Goal: Transaction & Acquisition: Purchase product/service

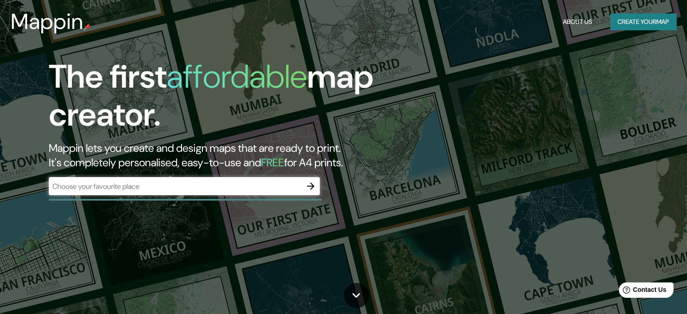
click at [253, 193] on div "​" at bounding box center [184, 186] width 271 height 18
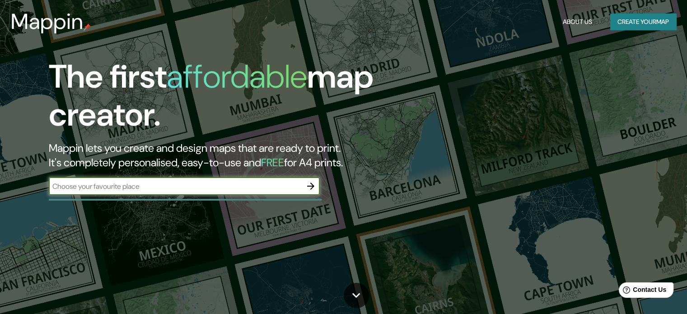
paste input "[URL][DOMAIN_NAME]"
type input "[URL][DOMAIN_NAME]"
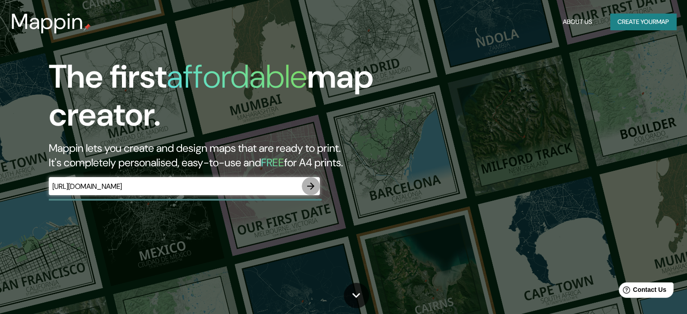
click at [308, 185] on icon "button" at bounding box center [310, 186] width 11 height 11
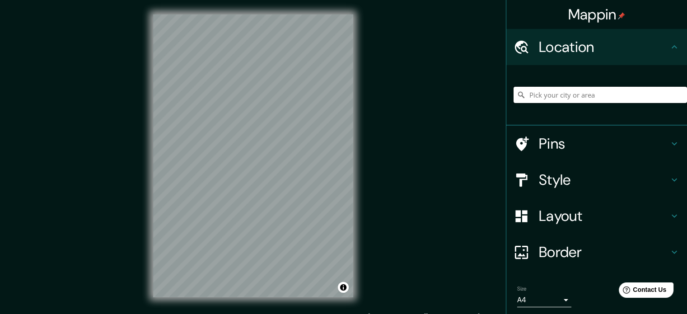
click at [570, 90] on input "Pick your city or area" at bounding box center [600, 95] width 173 height 16
paste input "[URL][DOMAIN_NAME]"
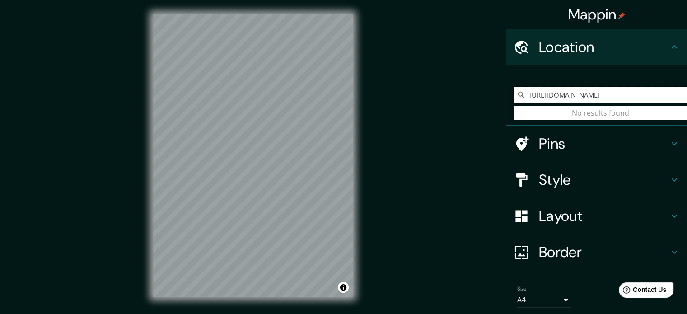
drag, startPoint x: 672, startPoint y: 93, endPoint x: 508, endPoint y: 96, distance: 164.4
click at [514, 96] on input "[URL][DOMAIN_NAME]" at bounding box center [600, 95] width 173 height 16
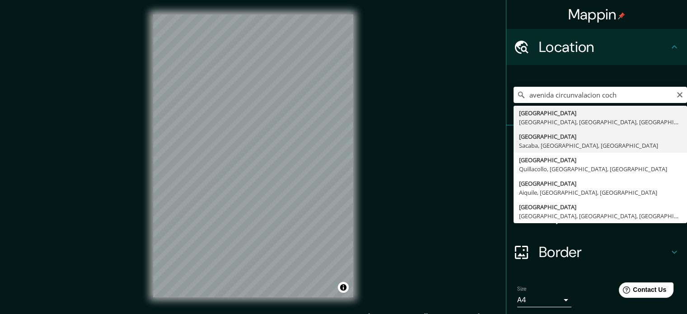
type input "[GEOGRAPHIC_DATA], [GEOGRAPHIC_DATA], [GEOGRAPHIC_DATA], [GEOGRAPHIC_DATA]"
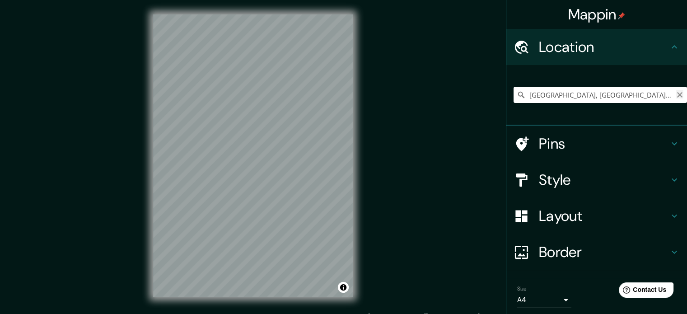
click at [676, 93] on icon "Clear" at bounding box center [679, 94] width 7 height 7
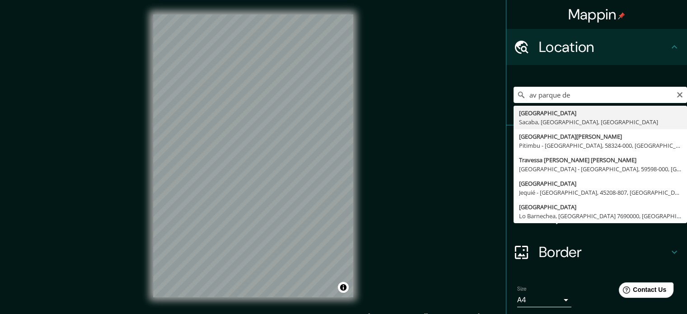
type input "[GEOGRAPHIC_DATA], [GEOGRAPHIC_DATA], [GEOGRAPHIC_DATA], [GEOGRAPHIC_DATA]"
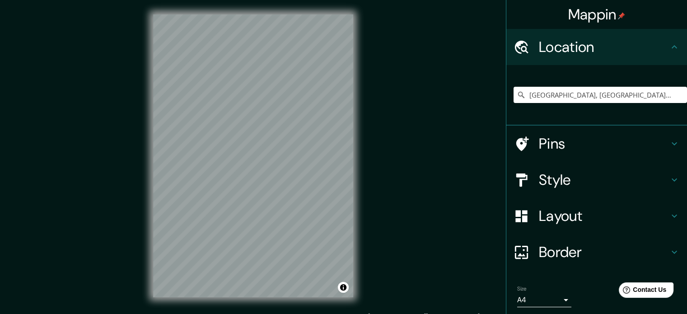
click at [557, 149] on h4 "Pins" at bounding box center [604, 144] width 130 height 18
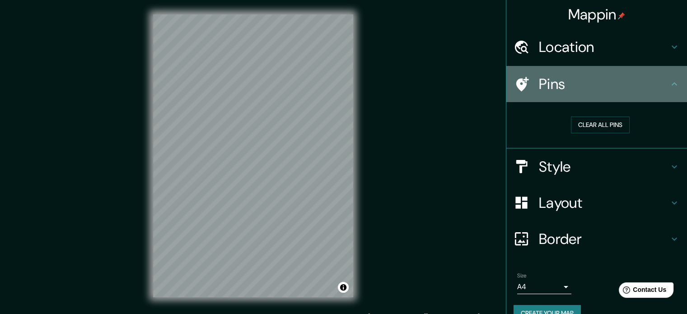
click at [515, 82] on icon at bounding box center [522, 84] width 16 height 16
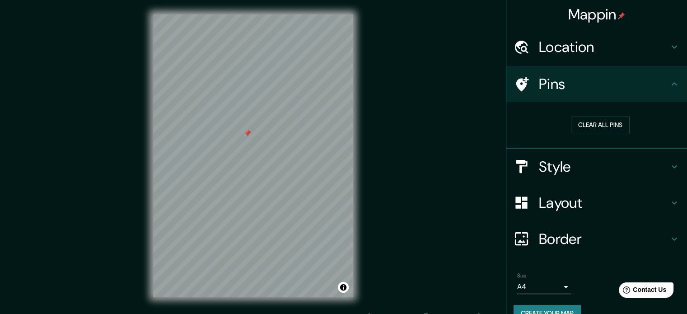
drag, startPoint x: 248, startPoint y: 148, endPoint x: 248, endPoint y: 133, distance: 14.5
click at [248, 133] on div at bounding box center [247, 133] width 7 height 7
click at [600, 119] on button "Clear all pins" at bounding box center [600, 125] width 59 height 17
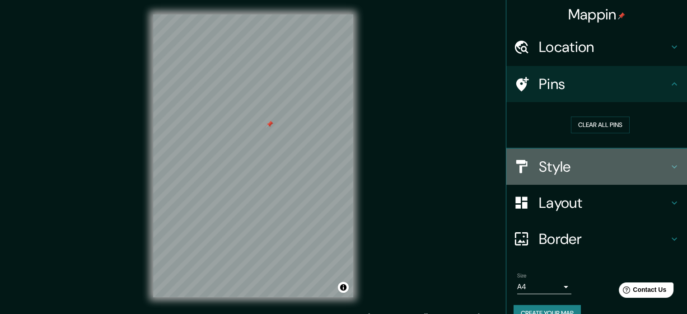
click at [553, 175] on div "Style" at bounding box center [596, 167] width 181 height 36
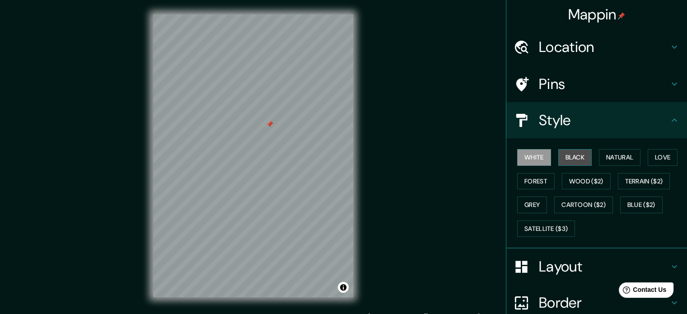
click at [567, 153] on button "Black" at bounding box center [575, 157] width 34 height 17
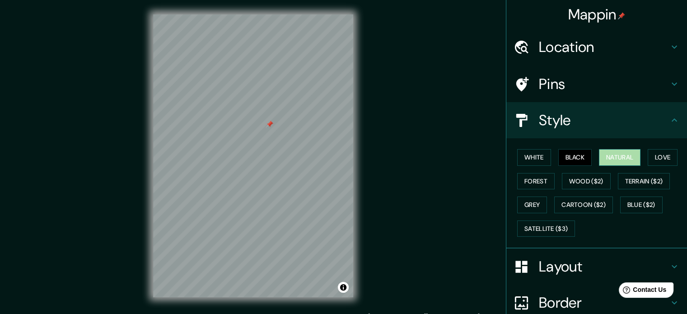
click at [603, 157] on button "Natural" at bounding box center [620, 157] width 42 height 17
click at [669, 151] on button "Love" at bounding box center [663, 157] width 30 height 17
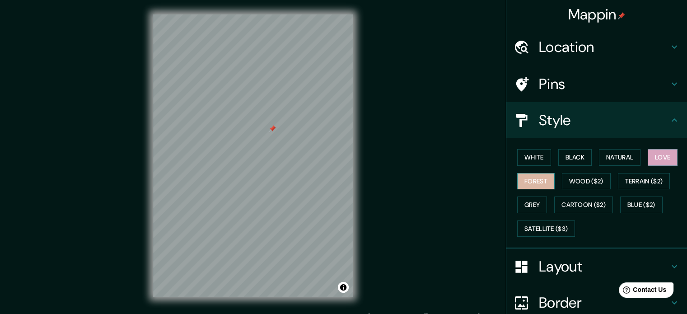
click at [519, 178] on button "Forest" at bounding box center [535, 181] width 37 height 17
click at [573, 182] on button "Wood ($2)" at bounding box center [586, 181] width 49 height 17
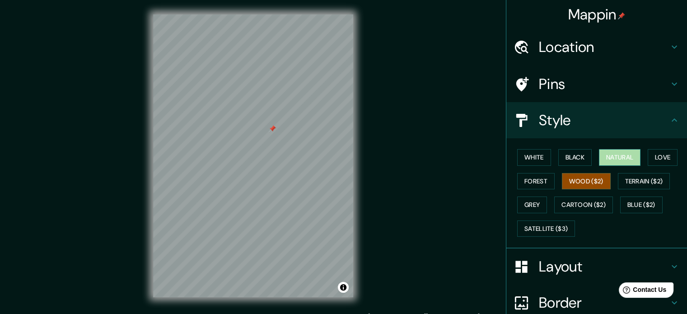
click at [622, 156] on button "Natural" at bounding box center [620, 157] width 42 height 17
click at [534, 201] on button "Grey" at bounding box center [532, 204] width 30 height 17
click at [624, 159] on button "Natural" at bounding box center [620, 157] width 42 height 17
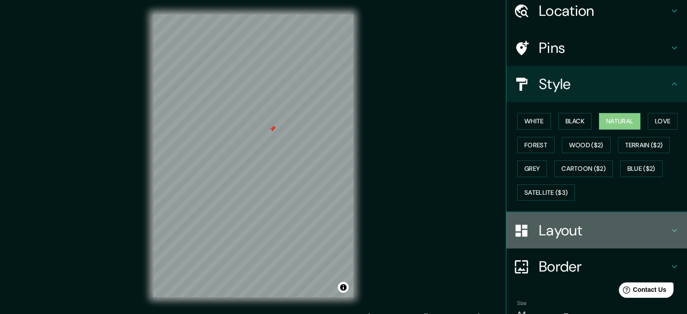
click at [575, 235] on h4 "Layout" at bounding box center [604, 230] width 130 height 18
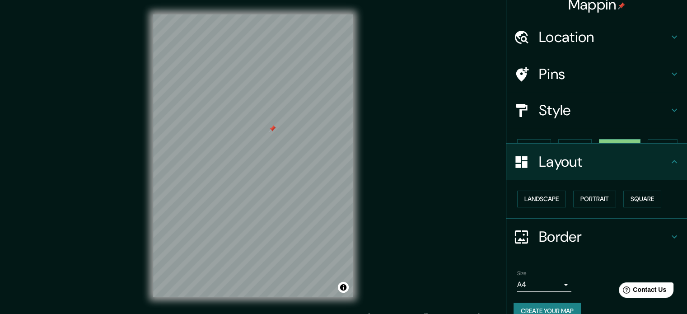
scroll to position [12, 0]
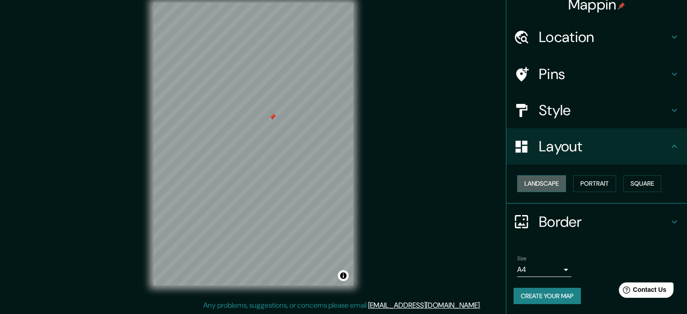
click at [551, 182] on button "Landscape" at bounding box center [541, 183] width 49 height 17
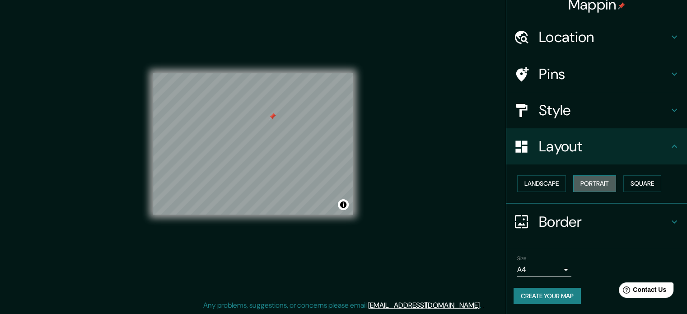
click at [594, 185] on button "Portrait" at bounding box center [594, 183] width 43 height 17
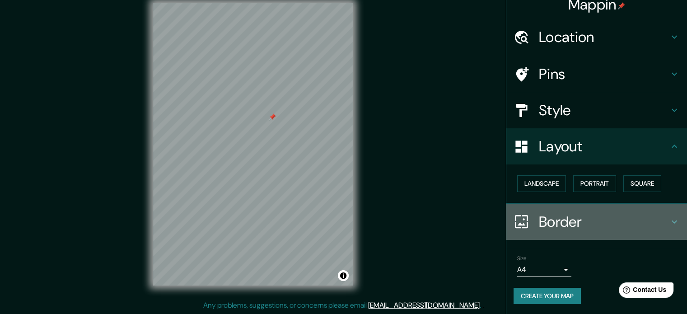
click at [639, 223] on h4 "Border" at bounding box center [604, 222] width 130 height 18
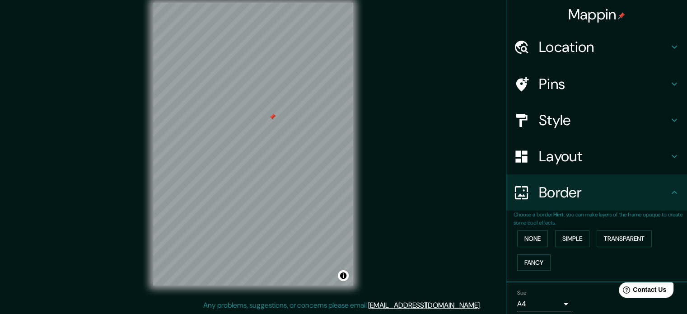
scroll to position [34, 0]
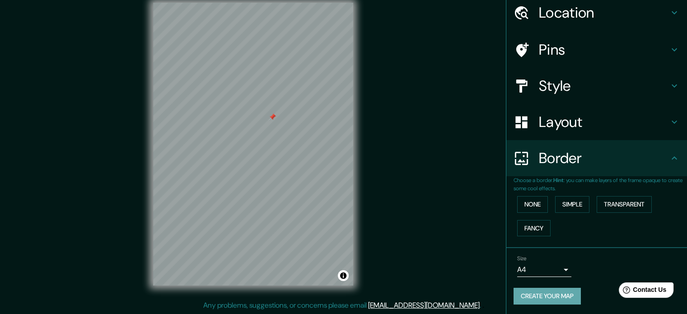
click at [537, 294] on button "Create your map" at bounding box center [547, 296] width 67 height 17
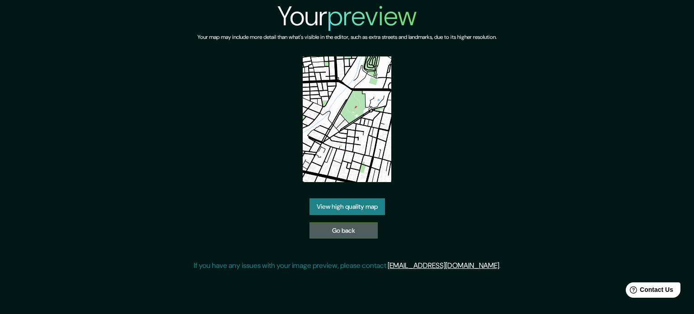
click at [338, 231] on link "Go back" at bounding box center [343, 230] width 68 height 17
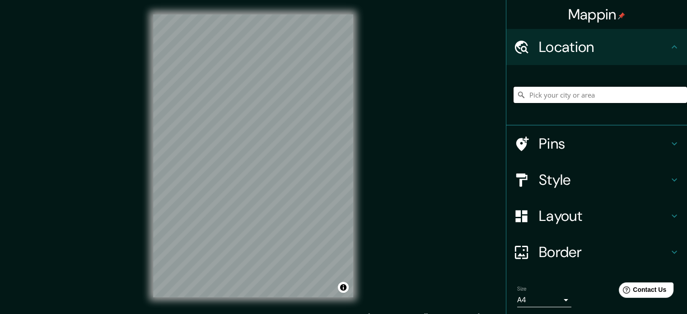
click at [555, 96] on input "Pick your city or area" at bounding box center [600, 95] width 173 height 16
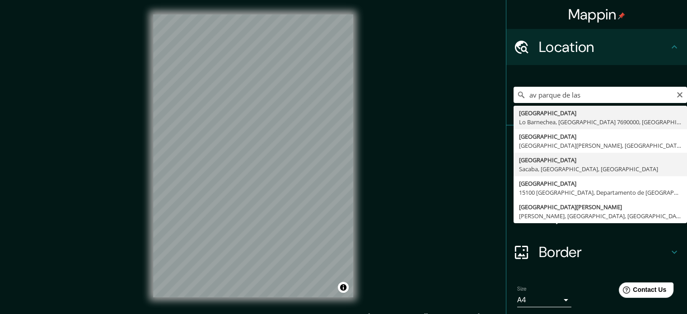
type input "[GEOGRAPHIC_DATA], [GEOGRAPHIC_DATA], [GEOGRAPHIC_DATA], [GEOGRAPHIC_DATA]"
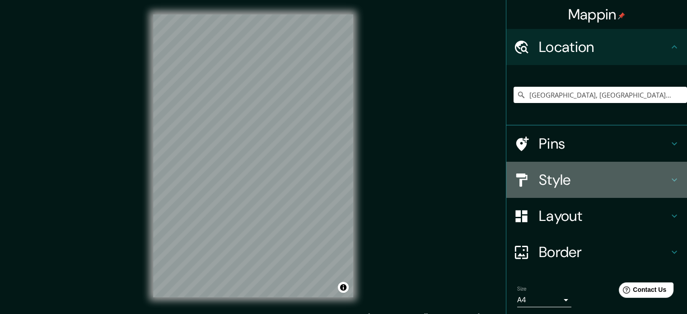
click at [564, 175] on h4 "Style" at bounding box center [604, 180] width 130 height 18
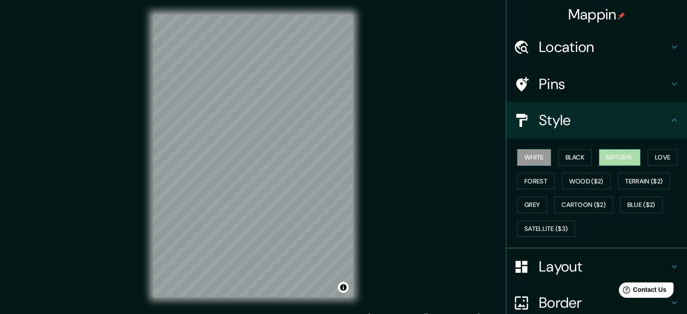
click at [616, 158] on button "Natural" at bounding box center [620, 157] width 42 height 17
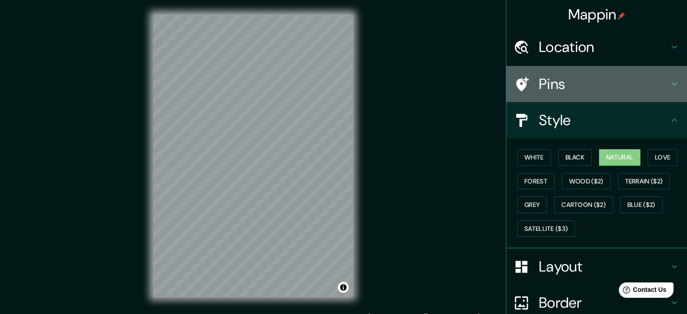
click at [590, 84] on h4 "Pins" at bounding box center [604, 84] width 130 height 18
